Goal: Find specific page/section: Find specific page/section

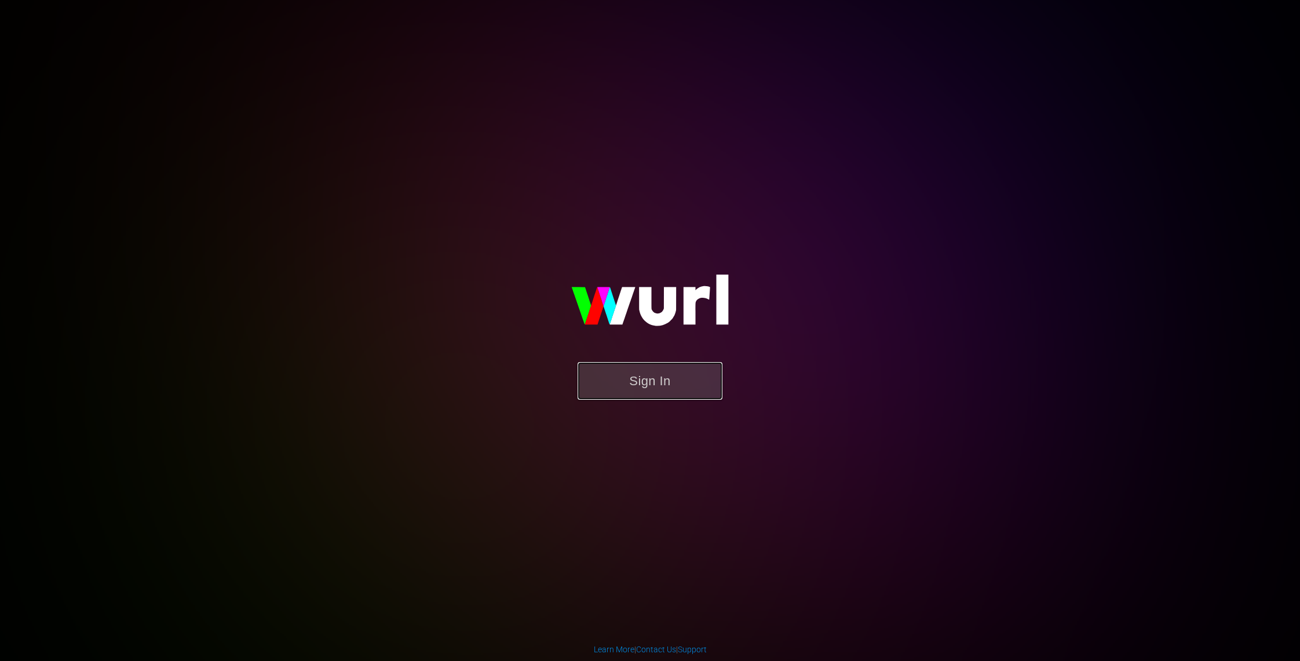
click at [696, 385] on button "Sign In" at bounding box center [649, 381] width 145 height 38
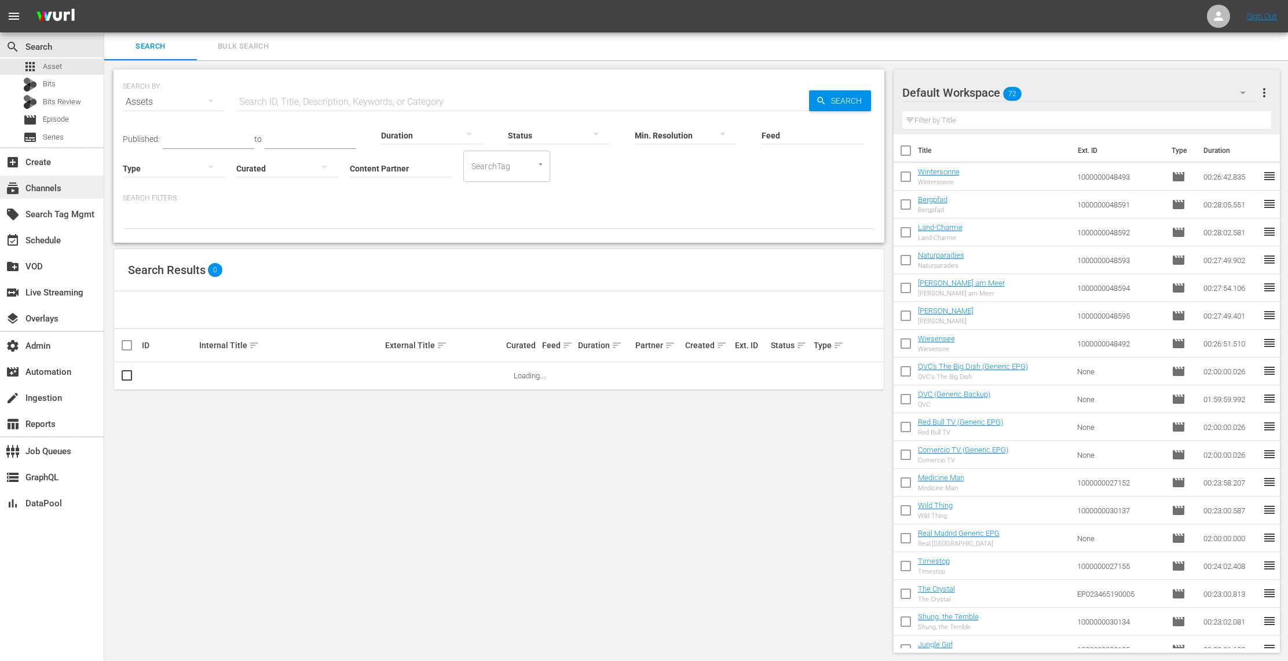
click at [55, 186] on div "subscriptions Channels" at bounding box center [32, 186] width 65 height 10
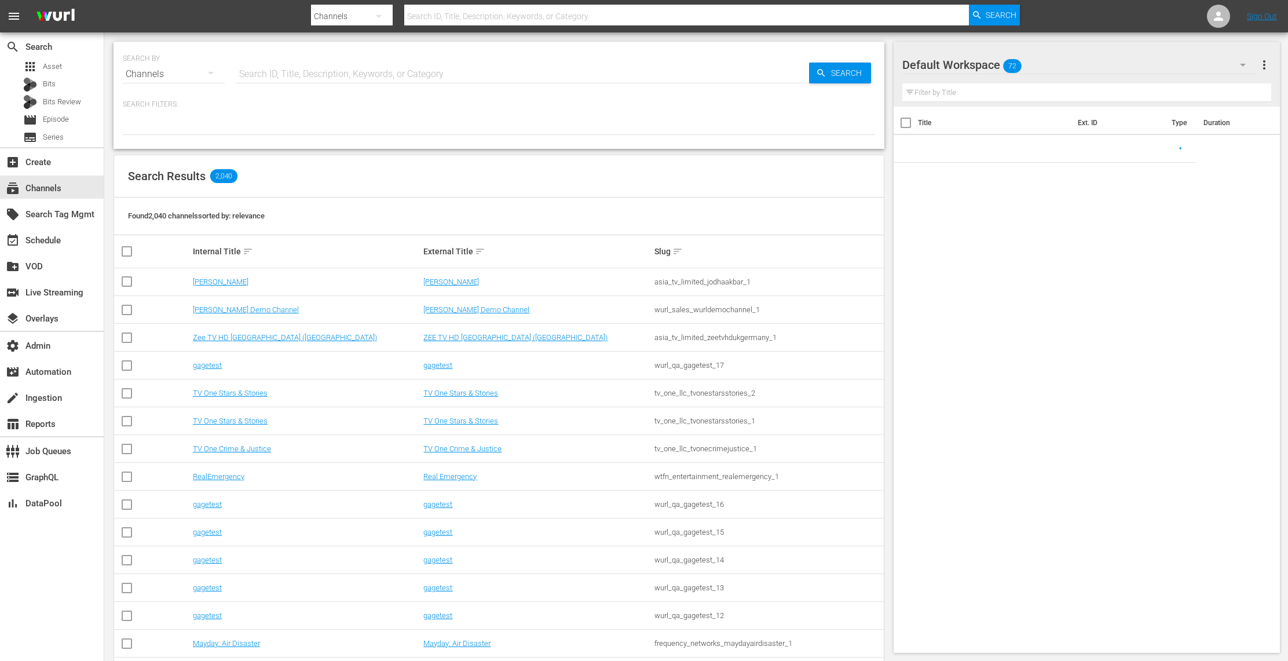
click at [314, 76] on input "text" at bounding box center [522, 74] width 573 height 28
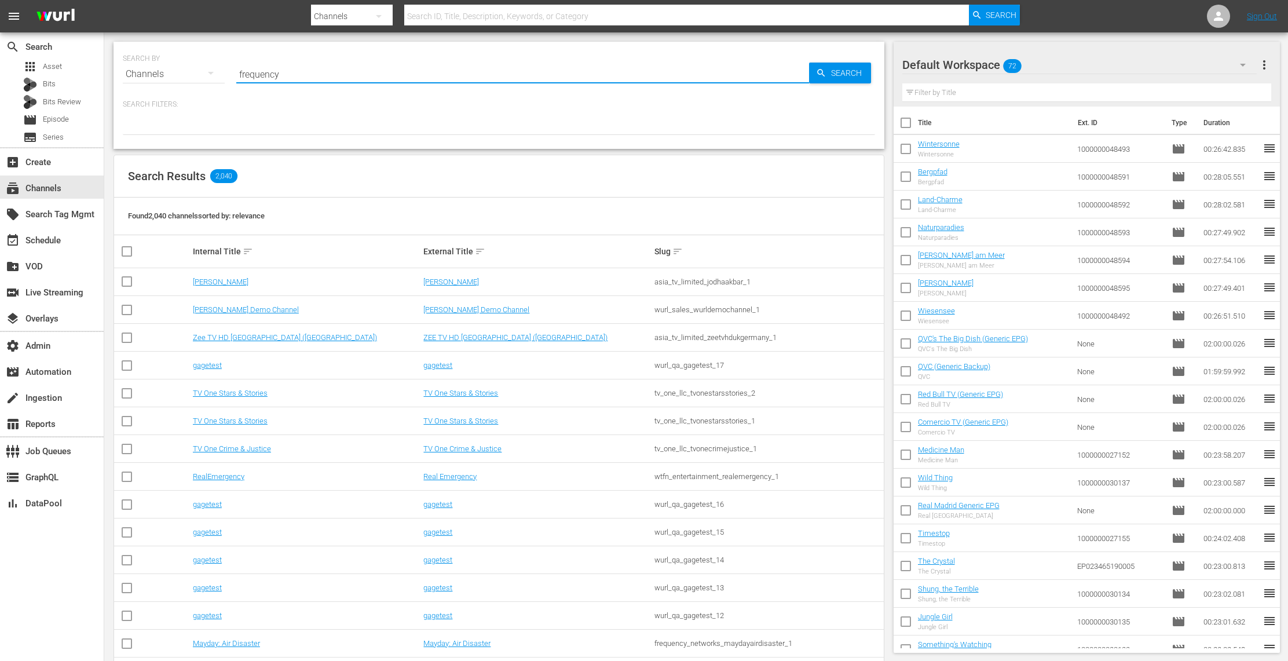
type input "frequency"
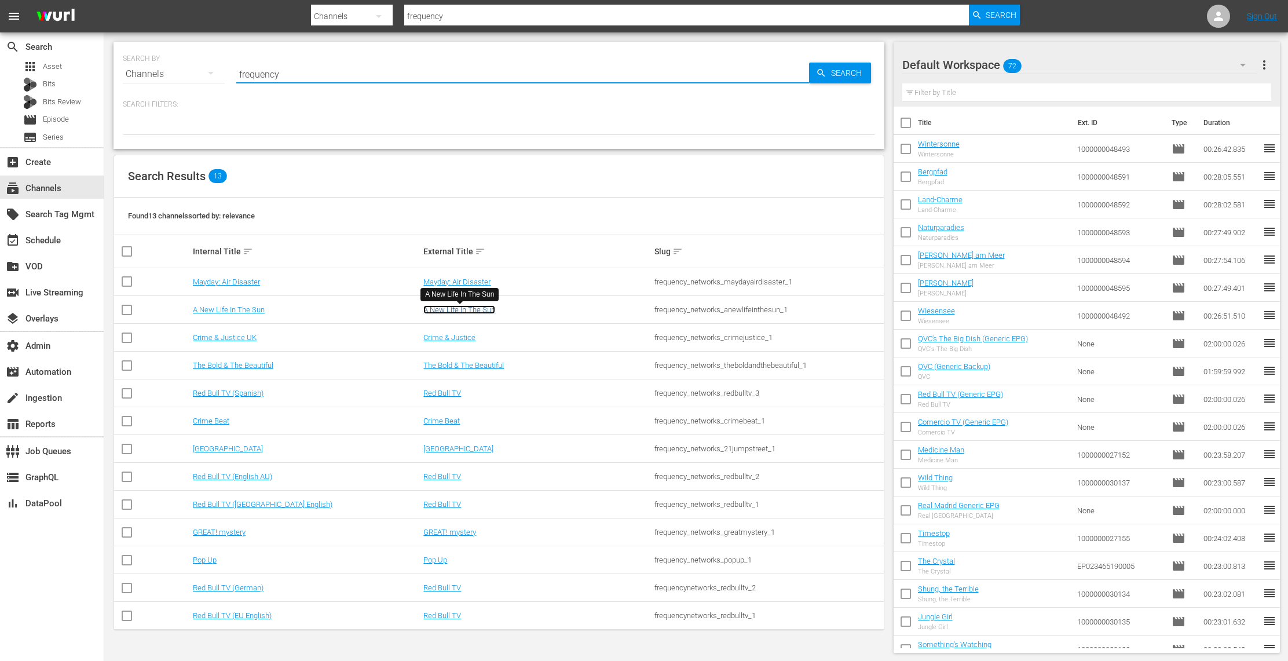
click at [486, 306] on link "A New Life In The Sun" at bounding box center [459, 309] width 72 height 9
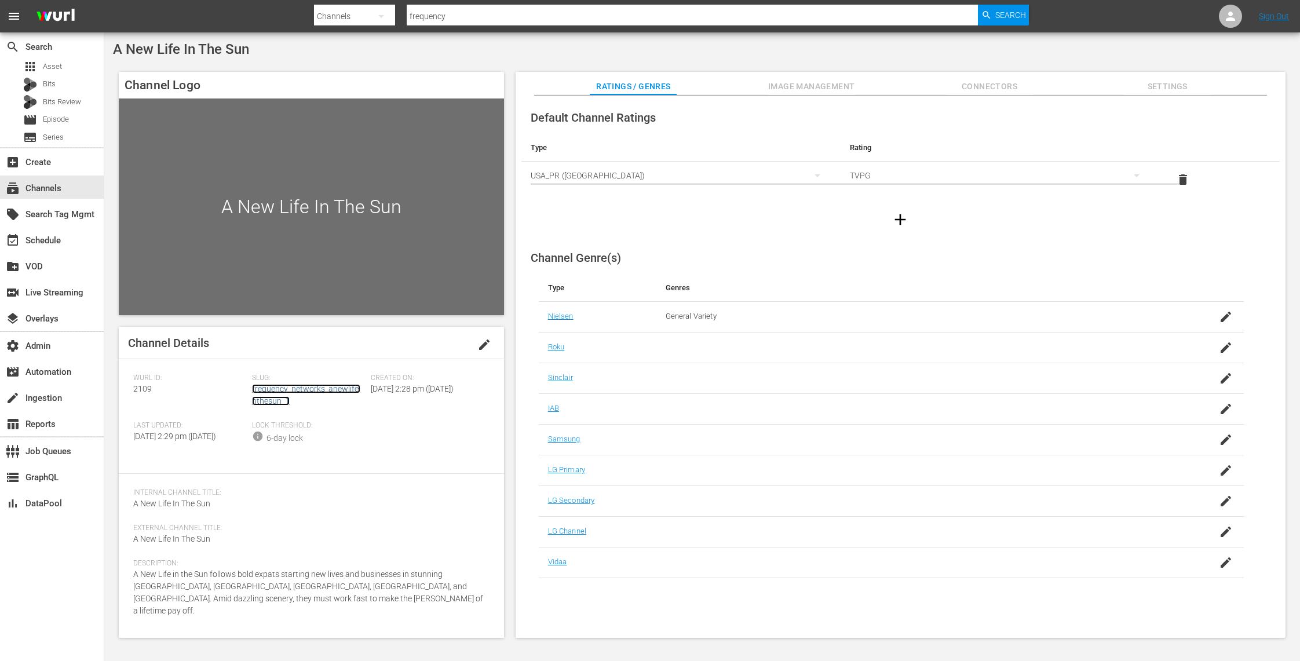
click at [316, 385] on link "frequency_networks_anewlifeinthesun_1" at bounding box center [306, 394] width 108 height 21
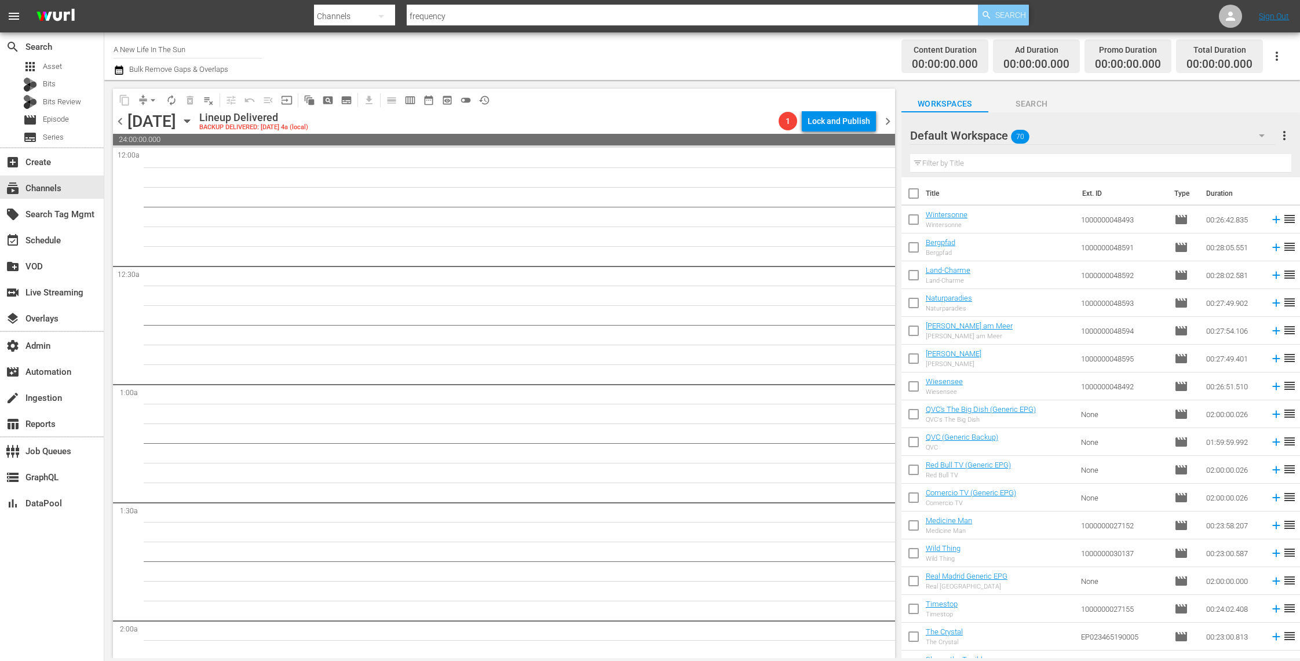
click at [991, 18] on icon "button" at bounding box center [986, 15] width 10 height 10
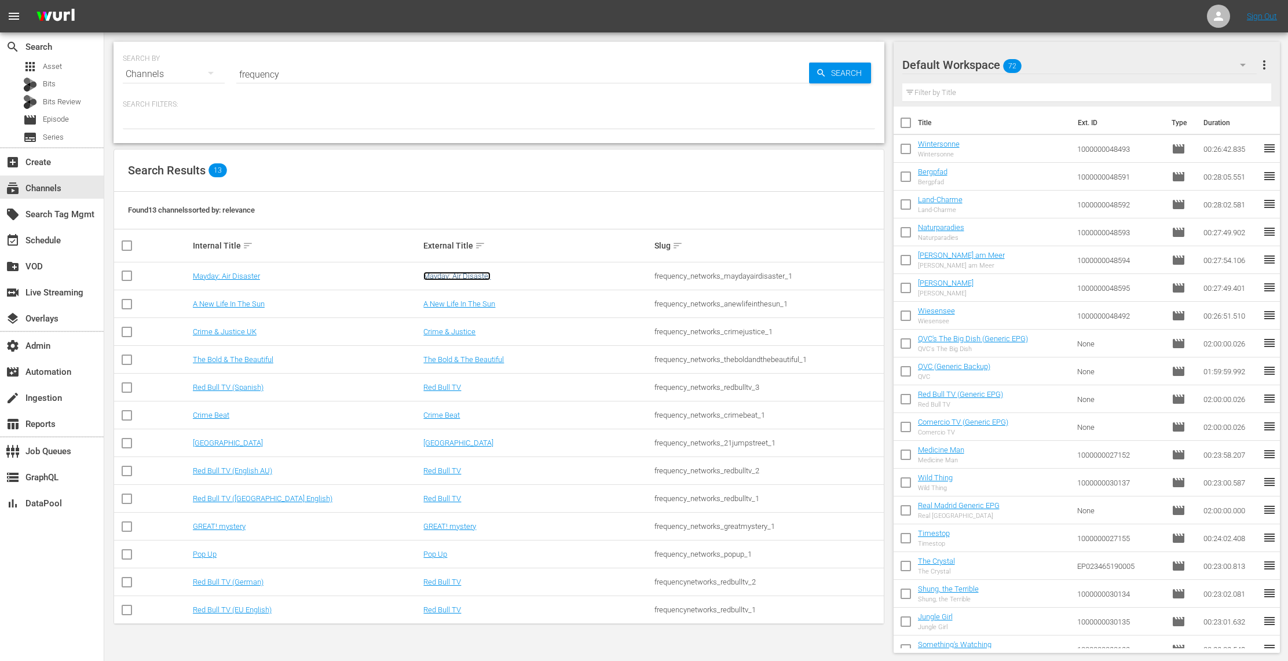
click at [452, 275] on link "Mayday: Air Disaster" at bounding box center [456, 276] width 67 height 9
